Goal: Task Accomplishment & Management: Use online tool/utility

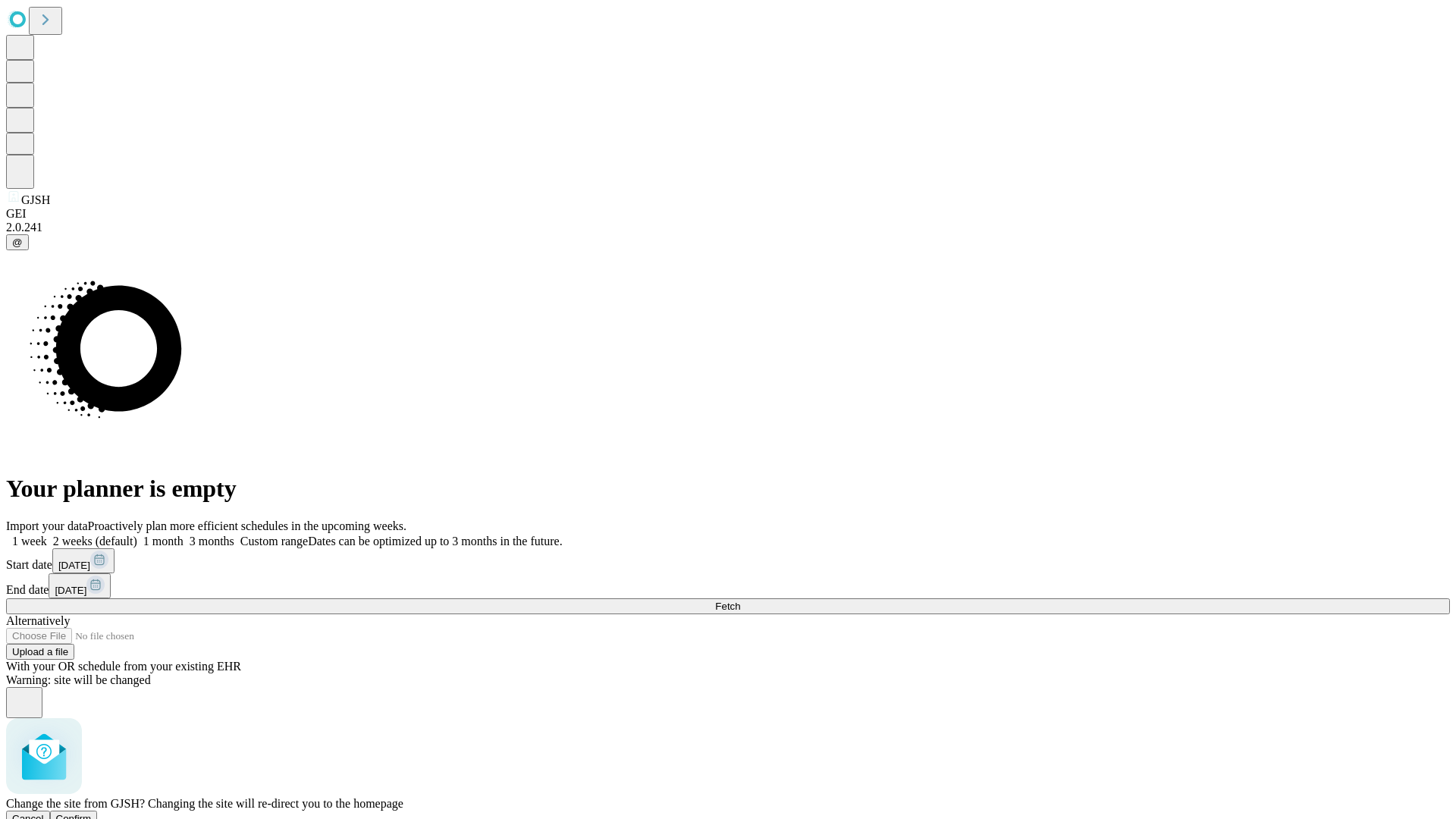
click at [92, 812] on span "Confirm" at bounding box center [74, 818] width 35 height 12
click at [137, 534] on label "2 weeks (default)" at bounding box center [92, 540] width 90 height 13
click at [740, 600] on span "Fetch" at bounding box center [728, 606] width 25 height 12
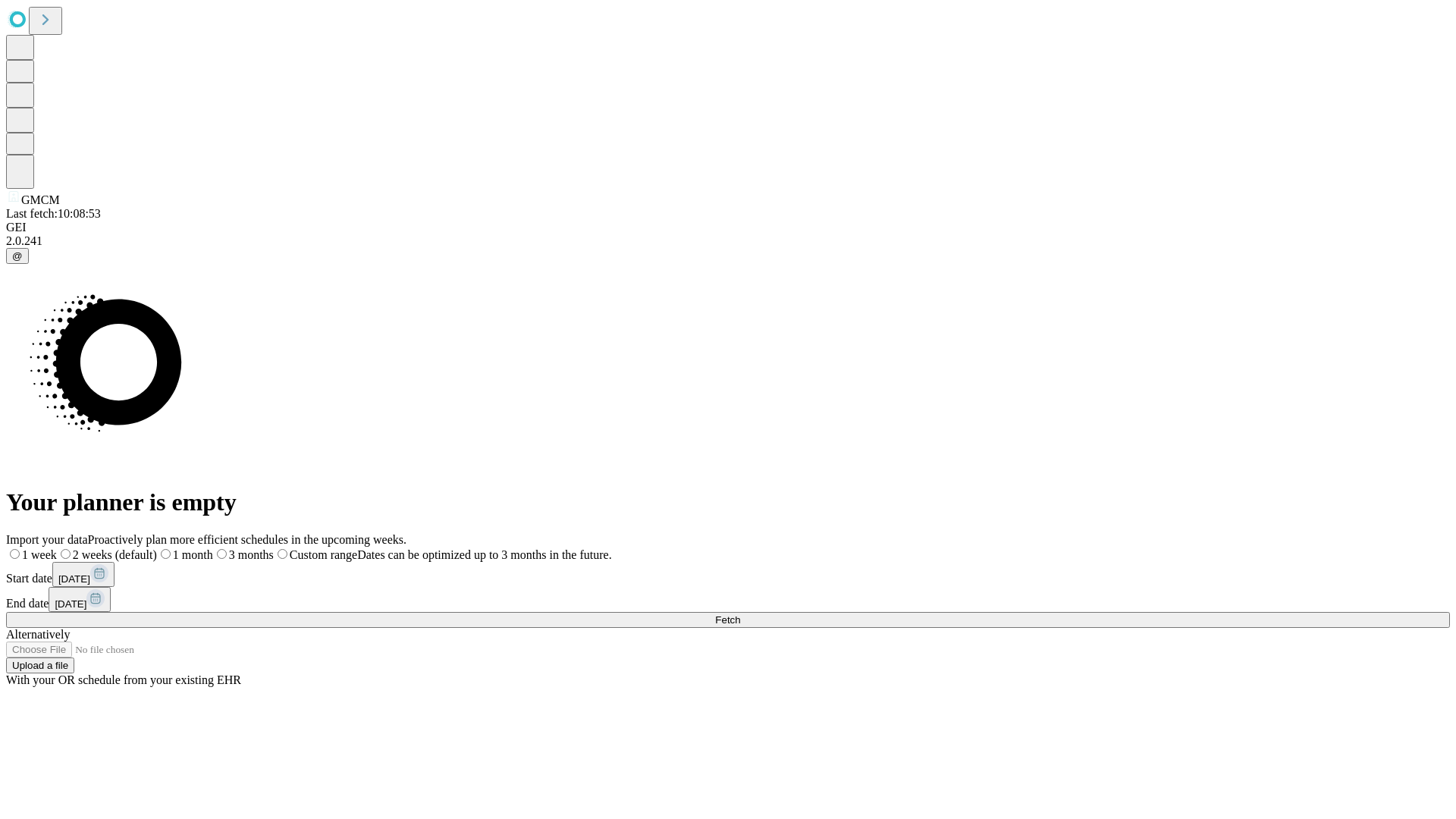
click at [157, 548] on label "2 weeks (default)" at bounding box center [107, 554] width 100 height 13
click at [740, 614] on span "Fetch" at bounding box center [728, 620] width 25 height 12
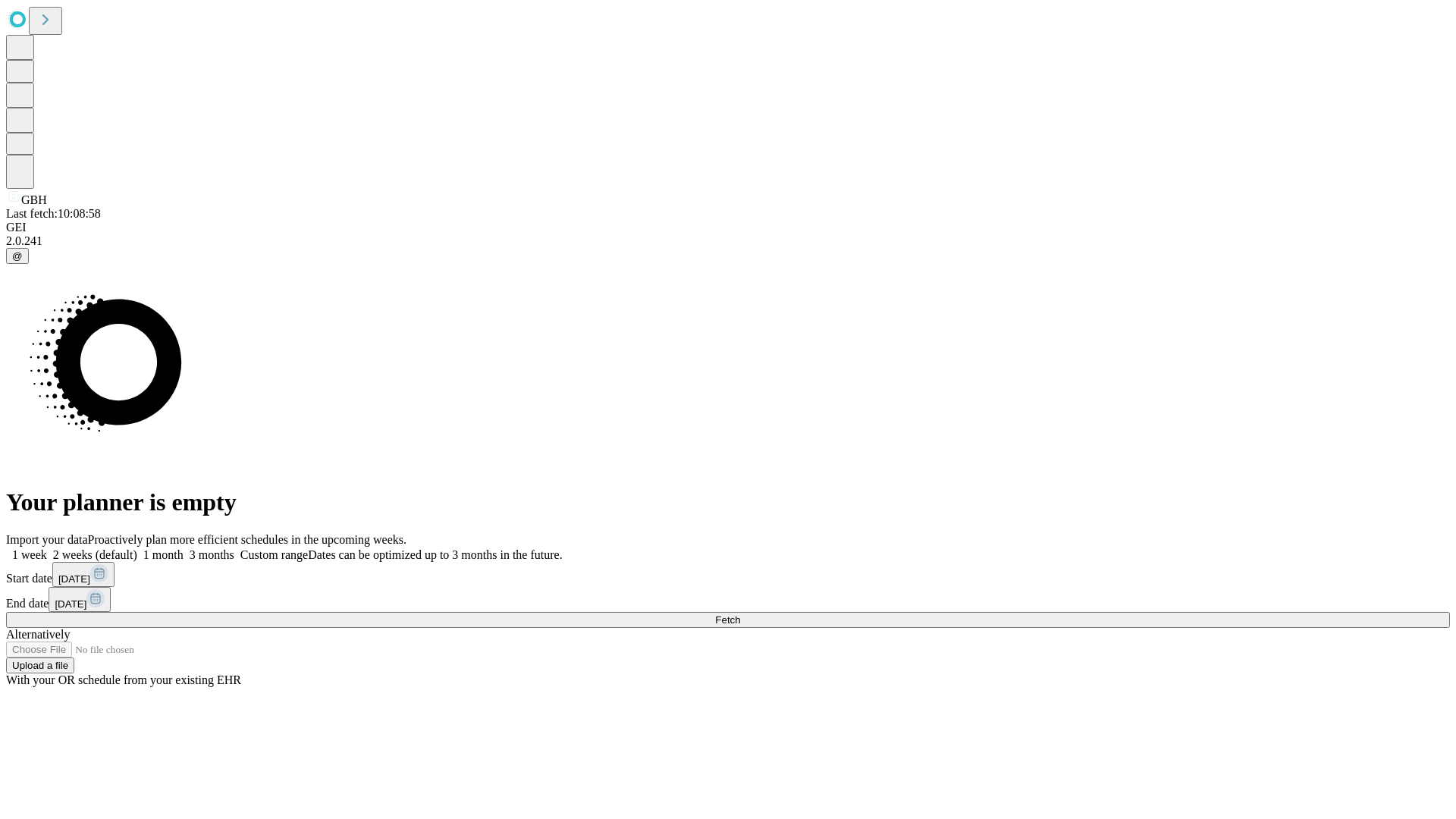
click at [740, 614] on span "Fetch" at bounding box center [728, 620] width 25 height 12
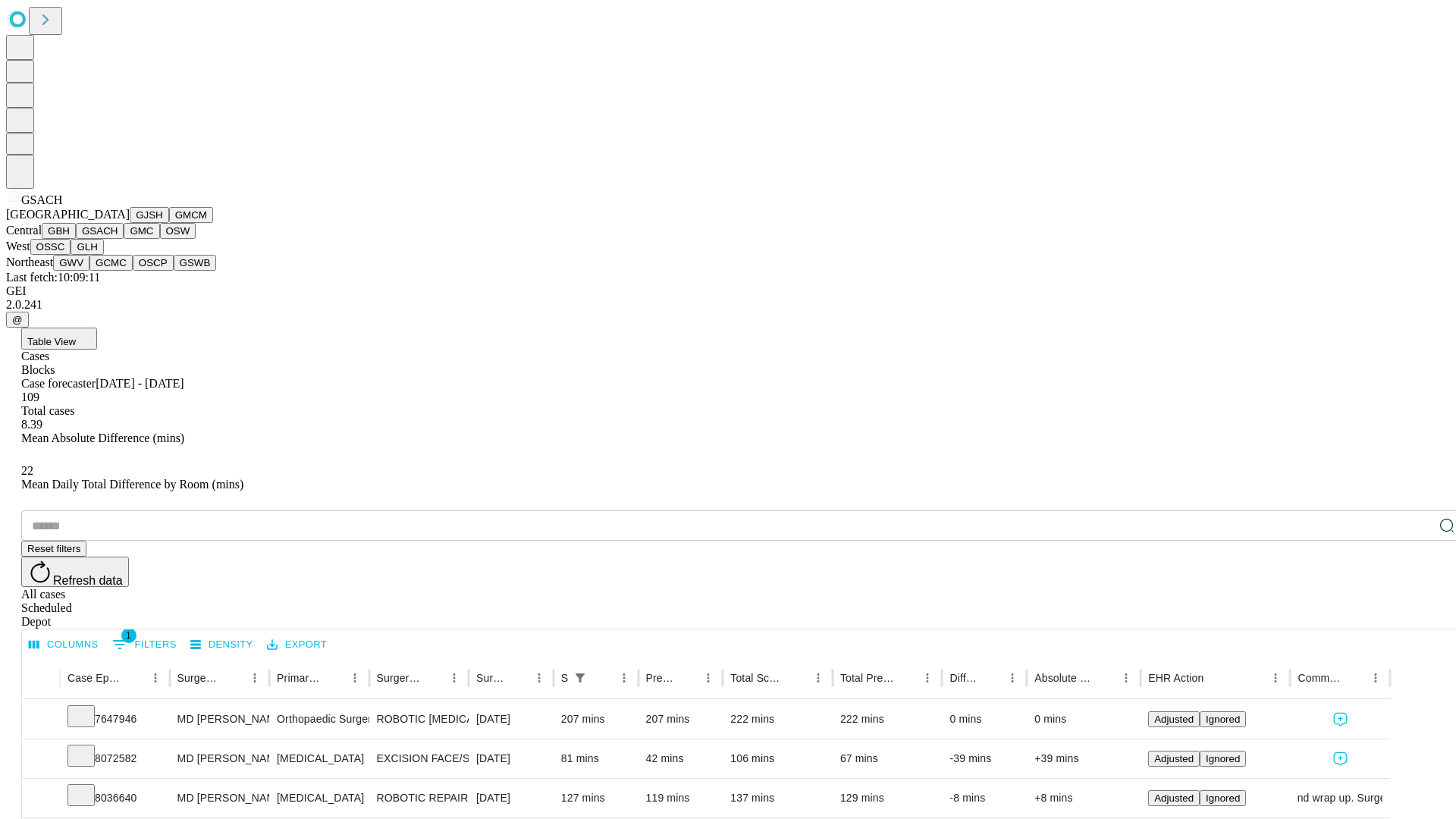
click at [124, 239] on button "GMC" at bounding box center [141, 230] width 35 height 16
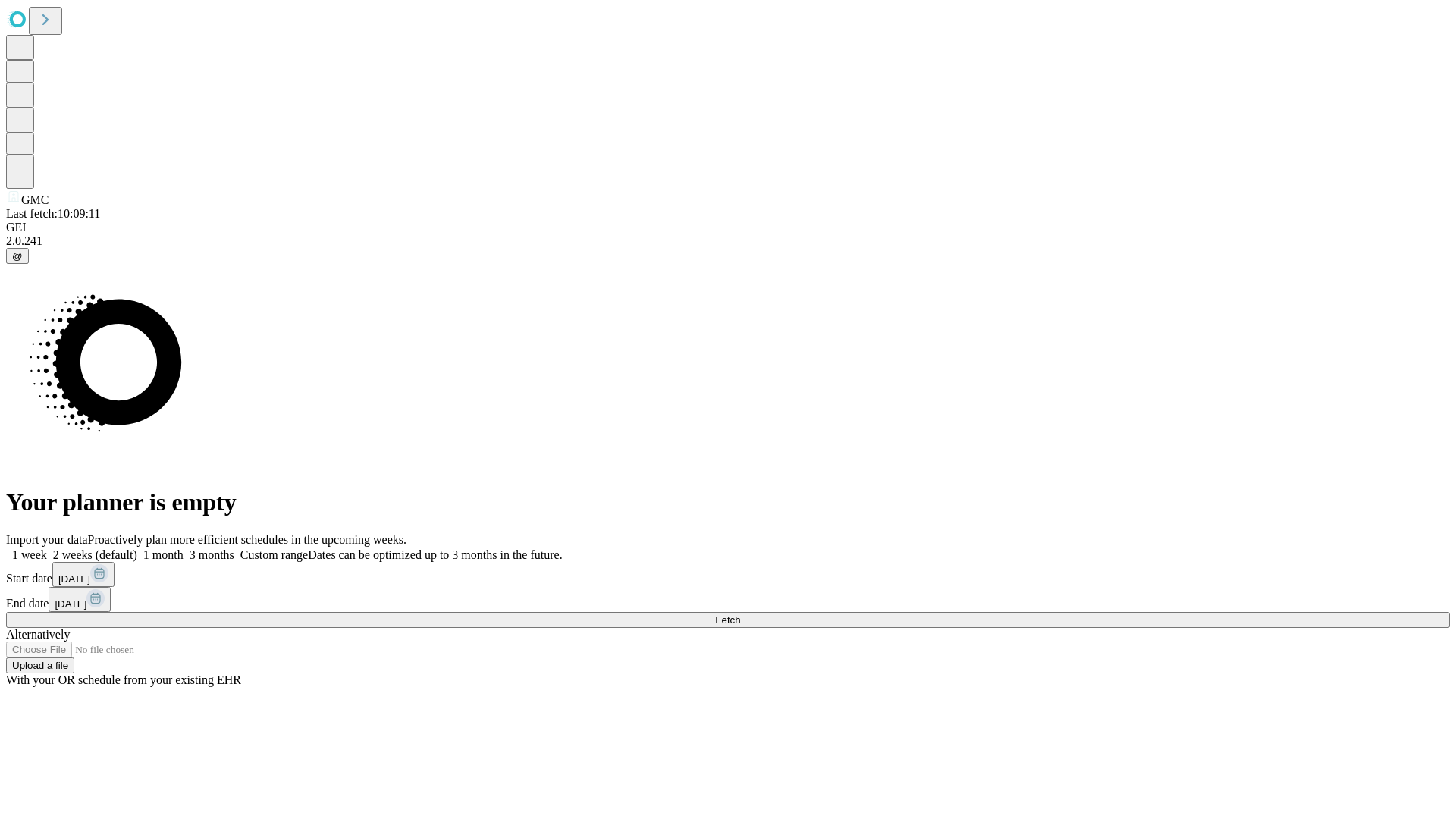
click at [137, 548] on label "2 weeks (default)" at bounding box center [92, 554] width 90 height 13
click at [740, 614] on span "Fetch" at bounding box center [728, 620] width 25 height 12
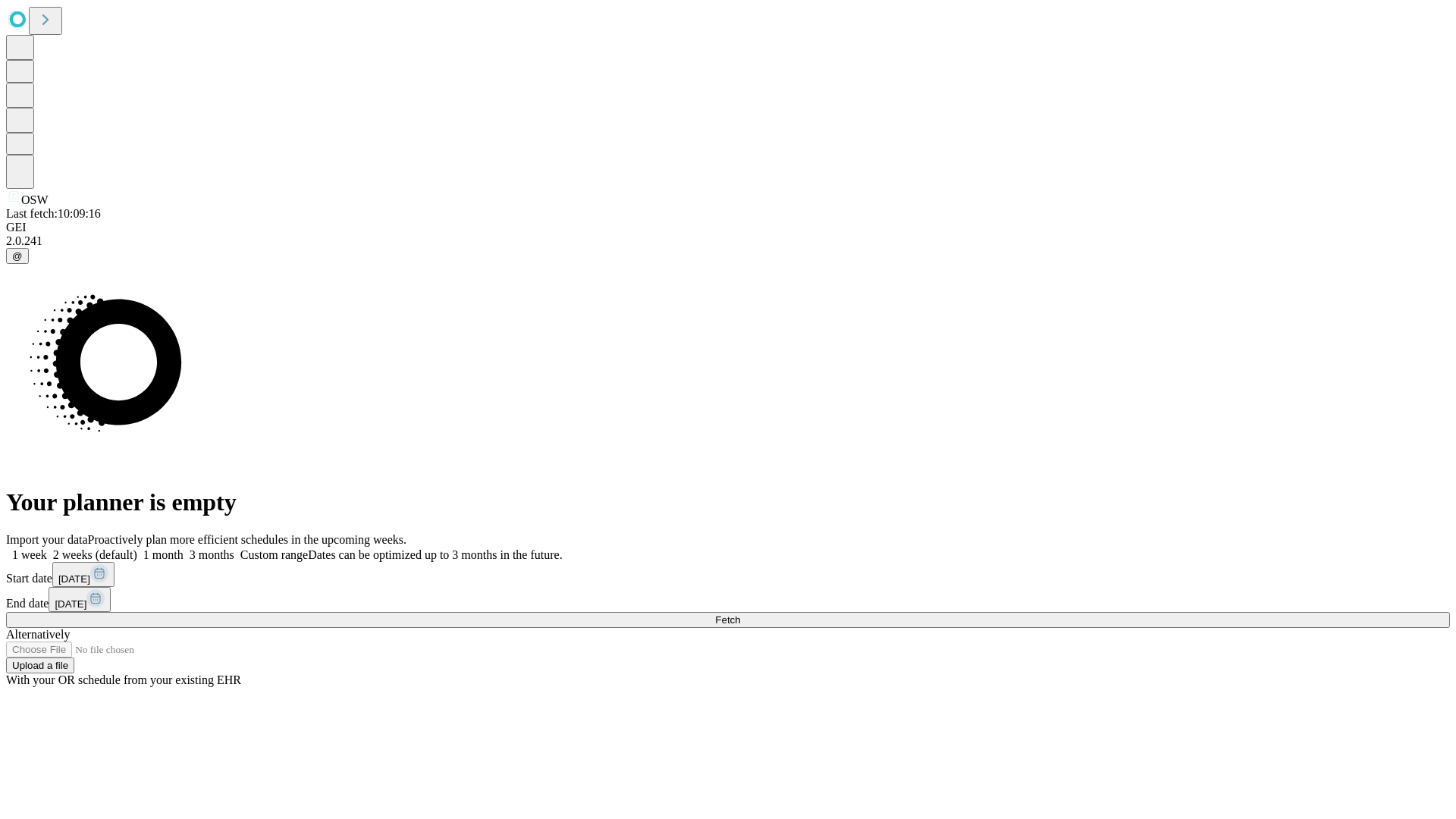
click at [137, 548] on label "2 weeks (default)" at bounding box center [92, 554] width 90 height 13
click at [740, 614] on span "Fetch" at bounding box center [728, 620] width 25 height 12
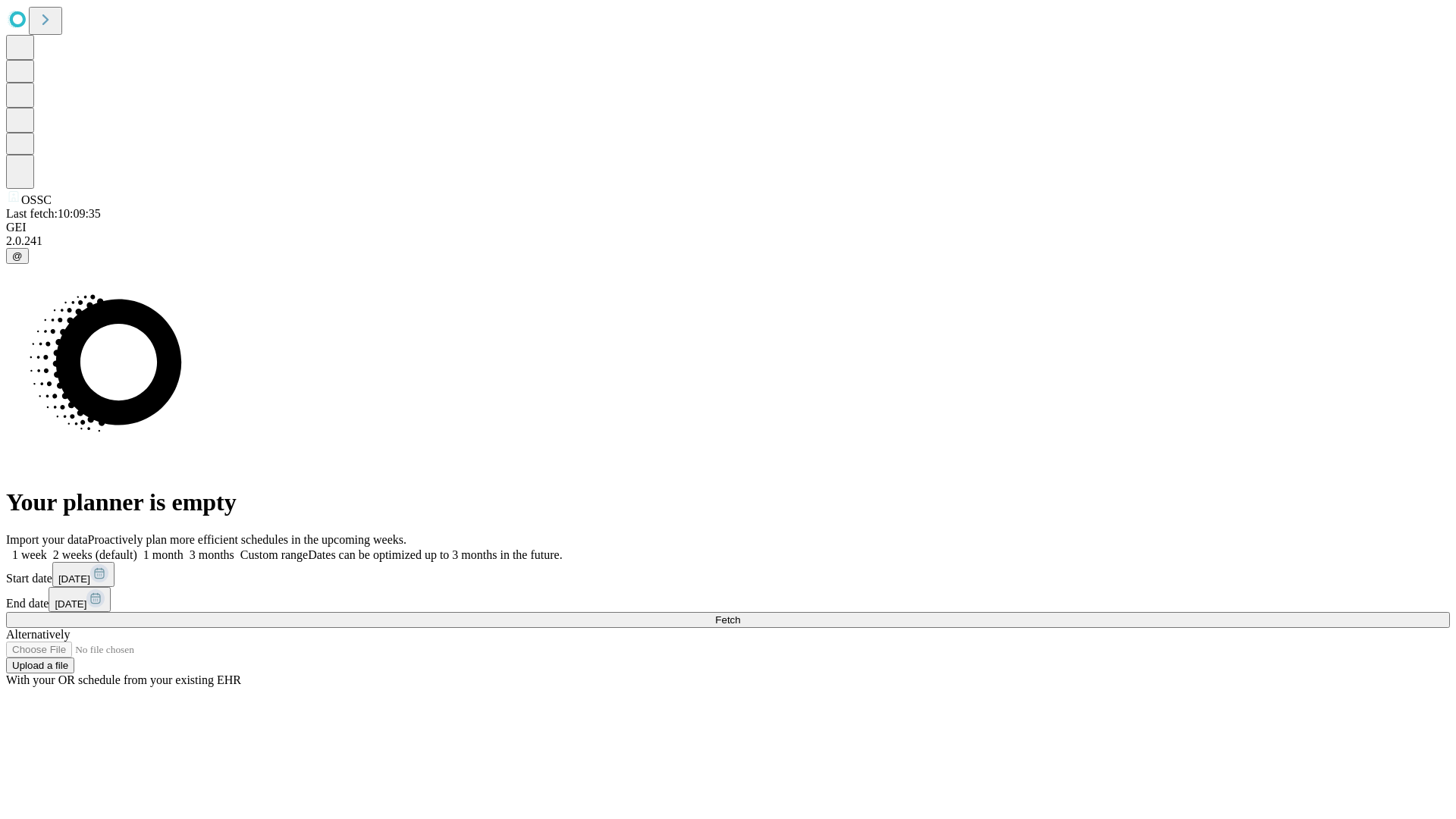
click at [137, 548] on label "2 weeks (default)" at bounding box center [92, 554] width 90 height 13
click at [740, 614] on span "Fetch" at bounding box center [728, 620] width 25 height 12
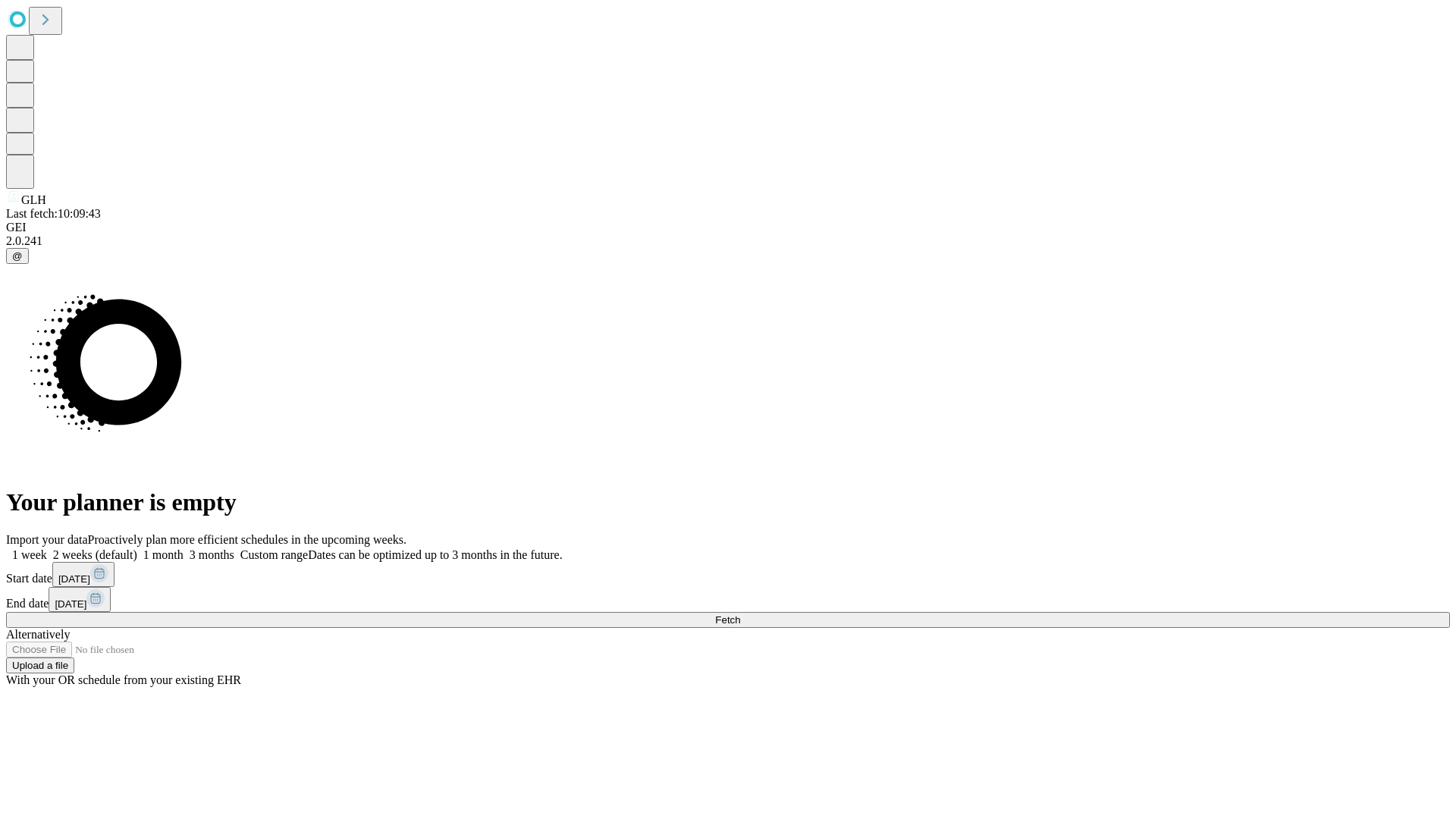
click at [137, 548] on label "2 weeks (default)" at bounding box center [92, 554] width 90 height 13
click at [740, 614] on span "Fetch" at bounding box center [728, 620] width 25 height 12
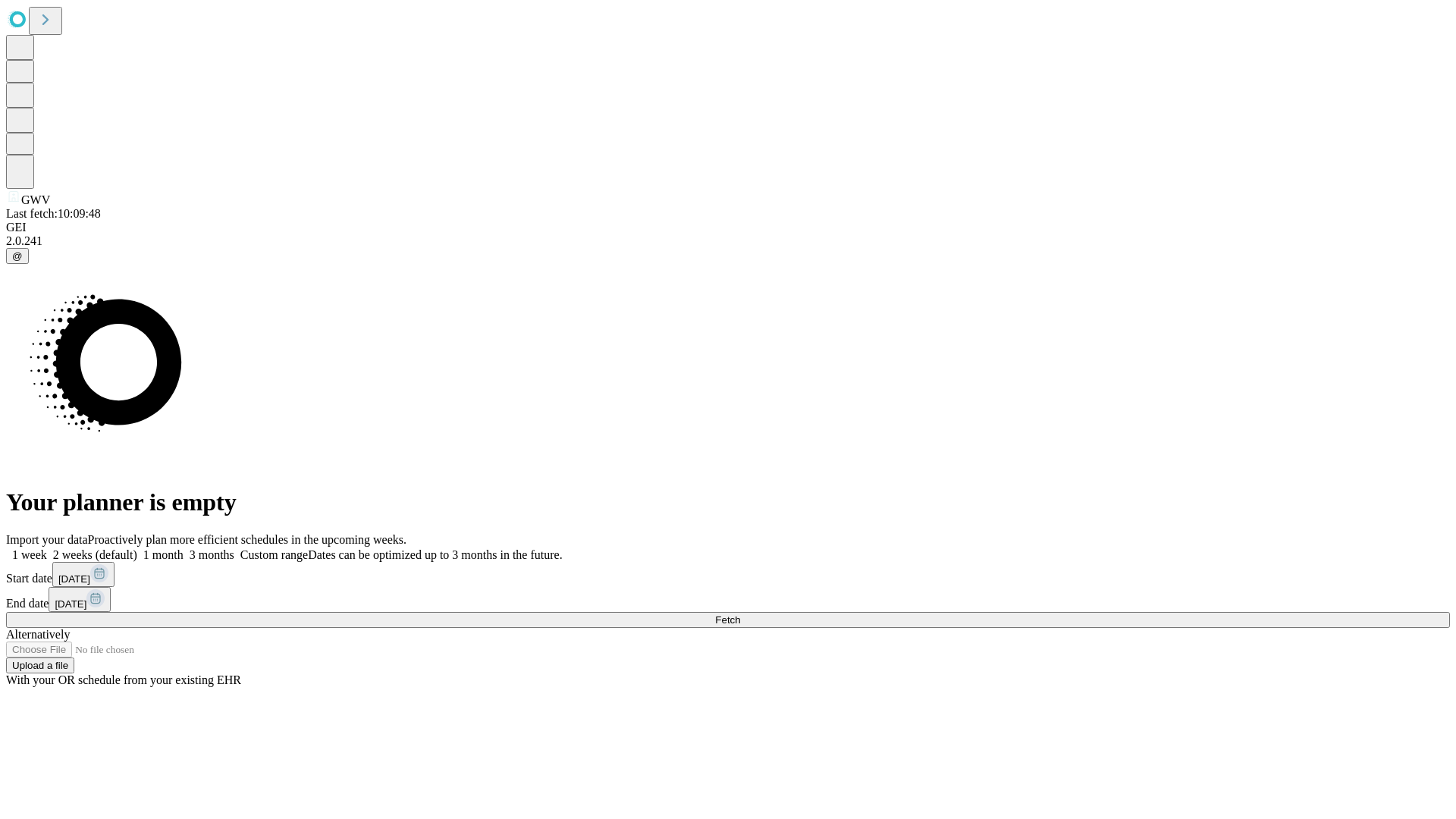
click at [137, 548] on label "2 weeks (default)" at bounding box center [92, 554] width 90 height 13
click at [740, 614] on span "Fetch" at bounding box center [728, 620] width 25 height 12
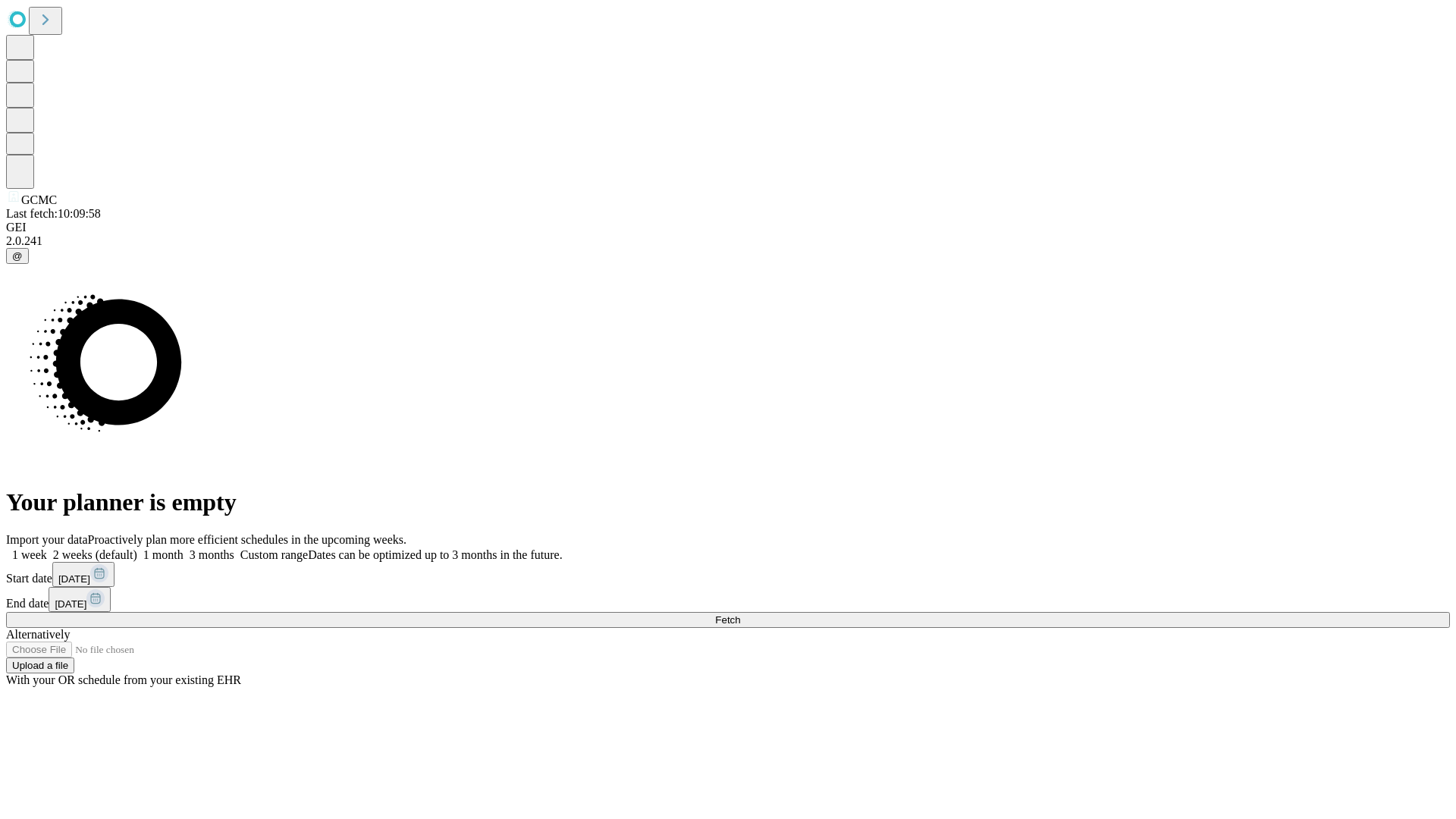
click at [137, 548] on label "2 weeks (default)" at bounding box center [92, 554] width 90 height 13
click at [740, 614] on span "Fetch" at bounding box center [728, 620] width 25 height 12
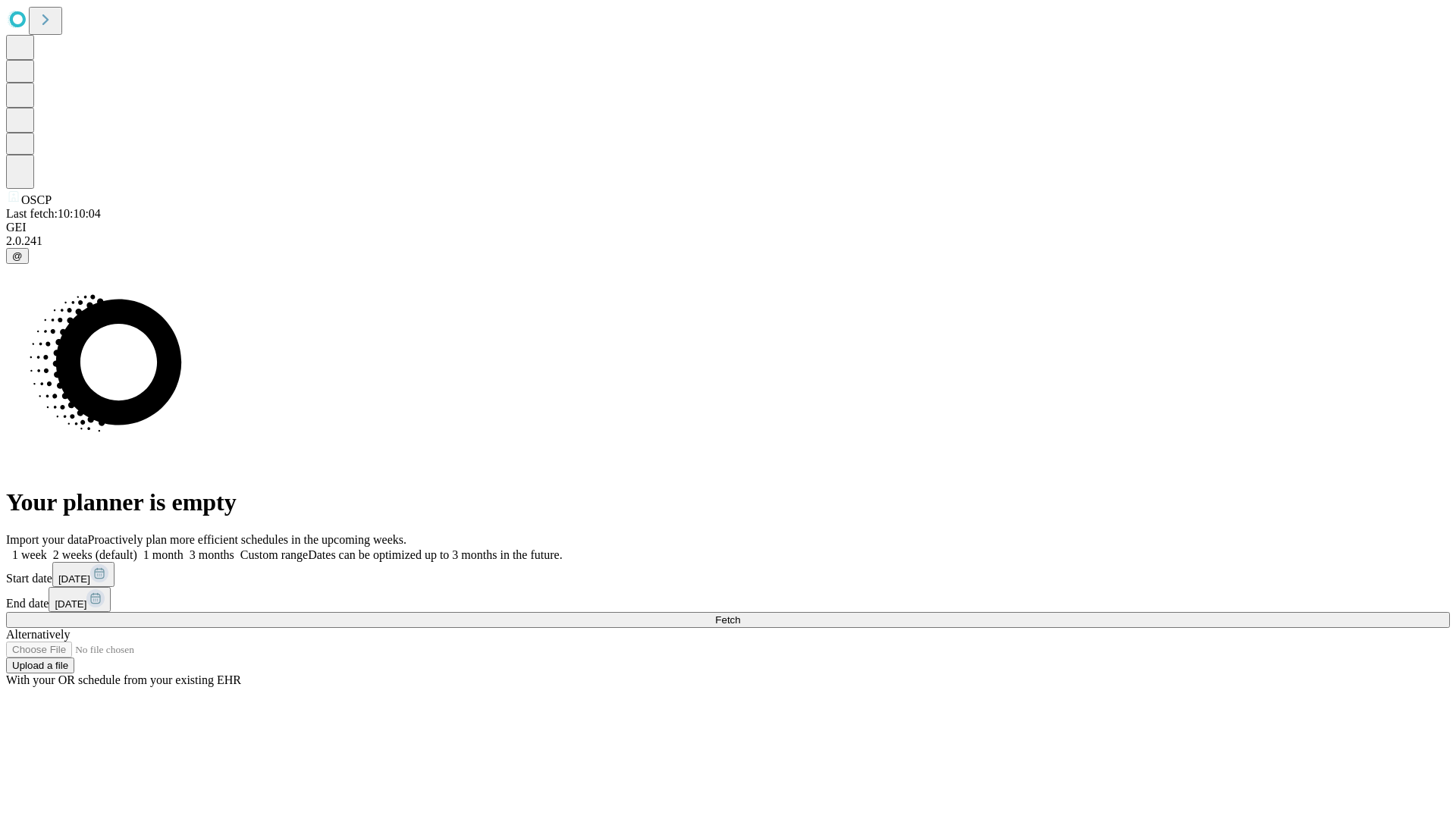
click at [740, 614] on span "Fetch" at bounding box center [728, 620] width 25 height 12
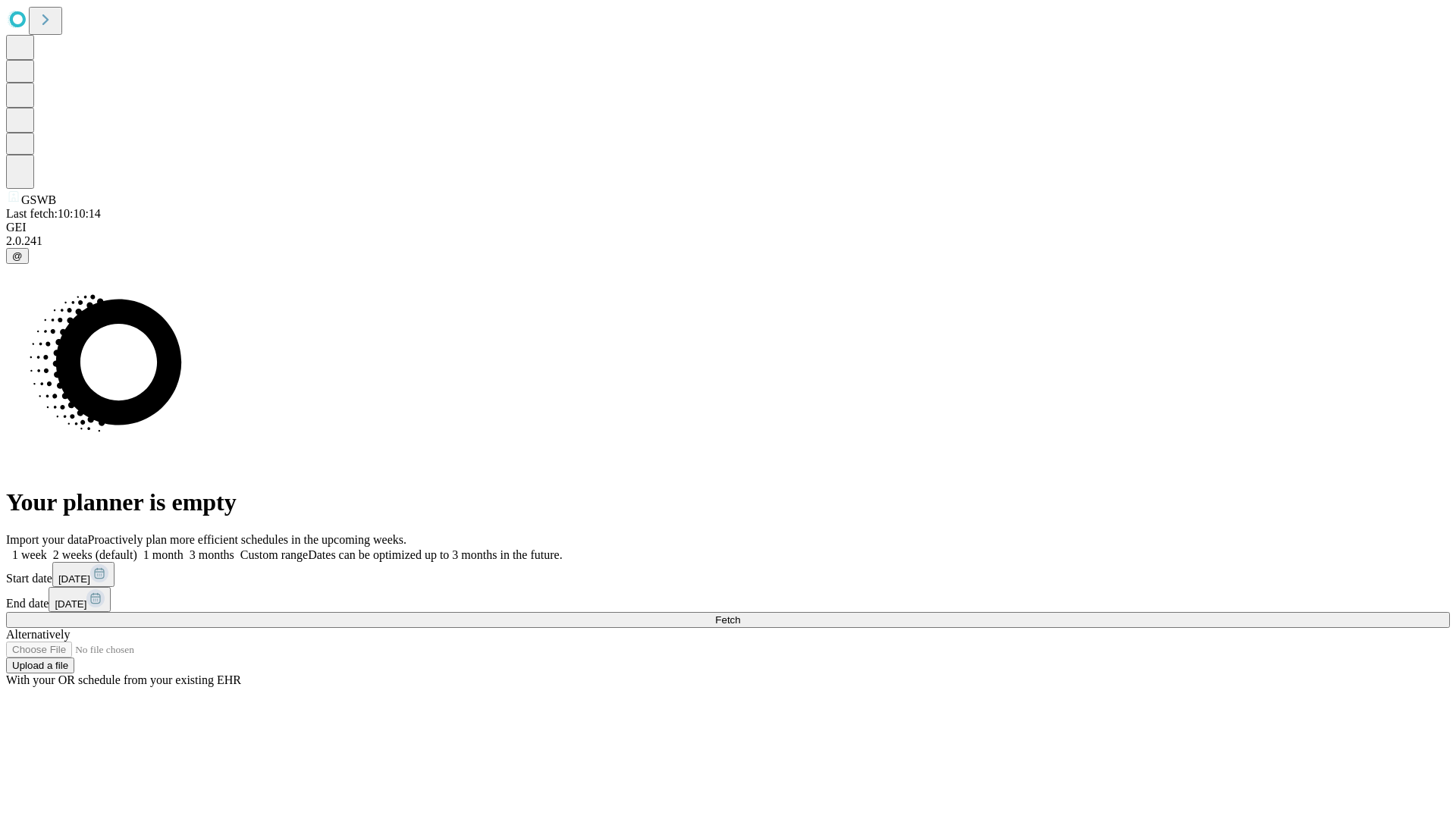
click at [740, 614] on span "Fetch" at bounding box center [728, 620] width 25 height 12
